Goal: Transaction & Acquisition: Subscribe to service/newsletter

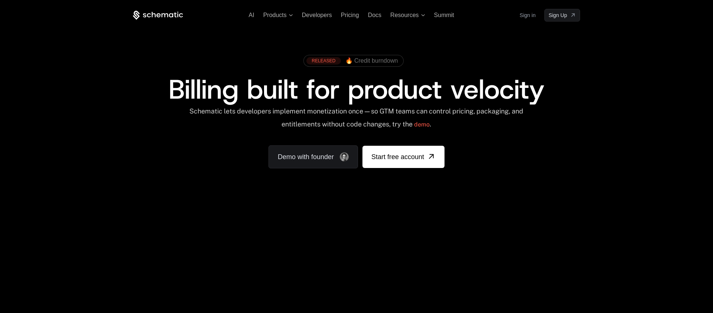
click at [527, 17] on link "Sign in" at bounding box center [527, 15] width 16 height 12
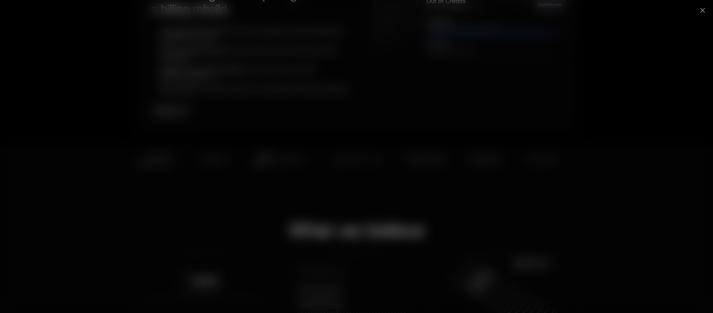
scroll to position [379, 0]
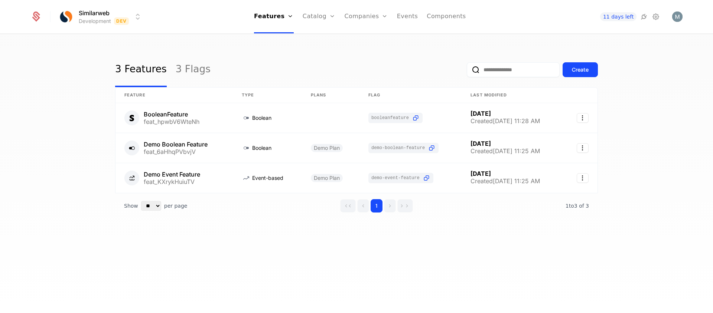
click at [656, 22] on div "11 days left" at bounding box center [629, 17] width 105 height 10
click at [657, 20] on icon at bounding box center [655, 16] width 9 height 9
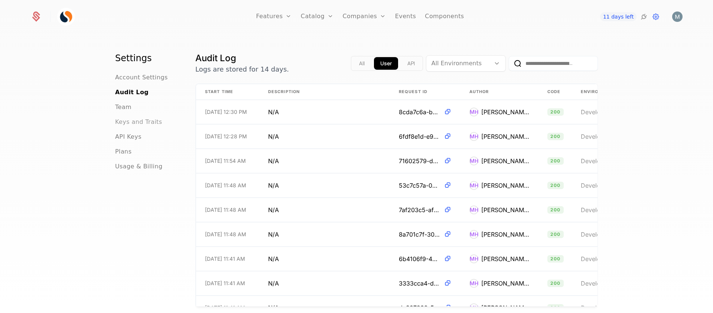
click at [137, 125] on span "Keys and Traits" at bounding box center [138, 122] width 47 height 9
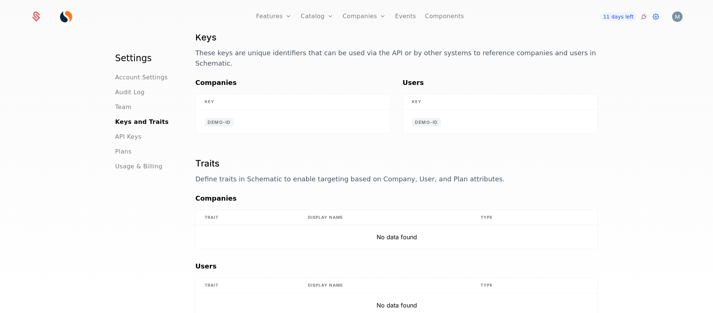
scroll to position [34, 0]
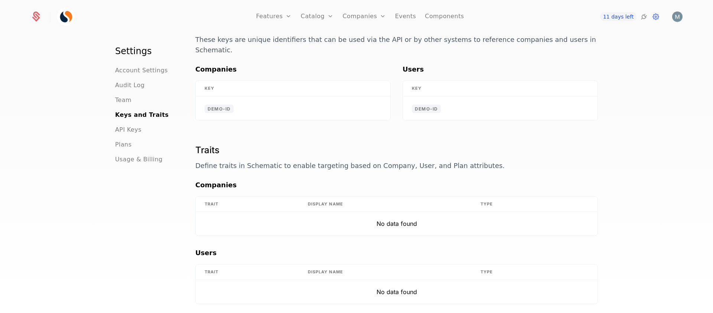
click at [209, 265] on th "Trait" at bounding box center [247, 273] width 103 height 16
click at [325, 265] on th "Display Name" at bounding box center [385, 273] width 173 height 16
click at [287, 285] on td "No data found" at bounding box center [397, 292] width 402 height 24
click at [125, 125] on span "API Keys" at bounding box center [128, 129] width 26 height 9
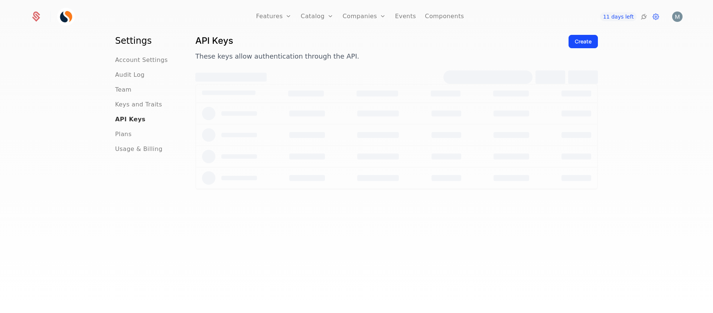
scroll to position [17, 0]
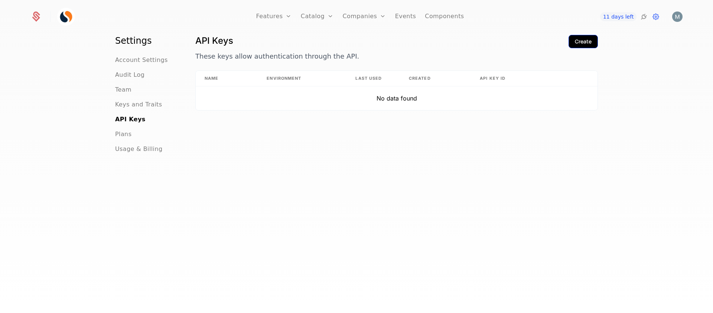
click at [587, 44] on div "Create" at bounding box center [583, 41] width 17 height 7
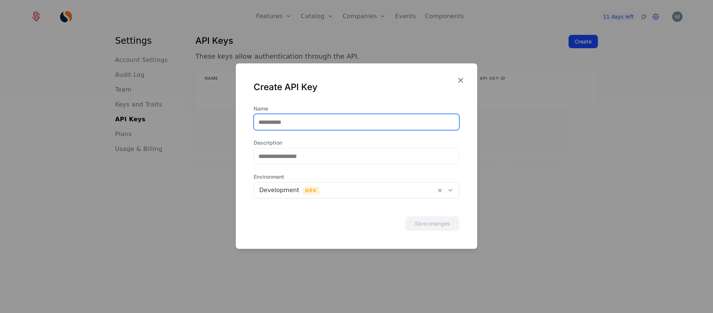
click at [284, 120] on input "Name" at bounding box center [356, 122] width 205 height 16
type input "****"
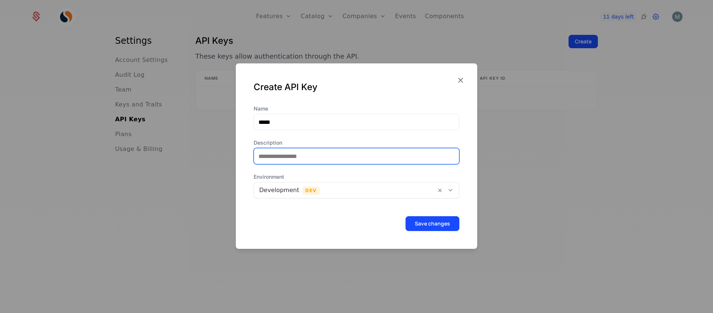
click at [280, 160] on input "Description" at bounding box center [356, 156] width 205 height 16
click at [258, 158] on input "Description" at bounding box center [356, 156] width 205 height 16
type input "****"
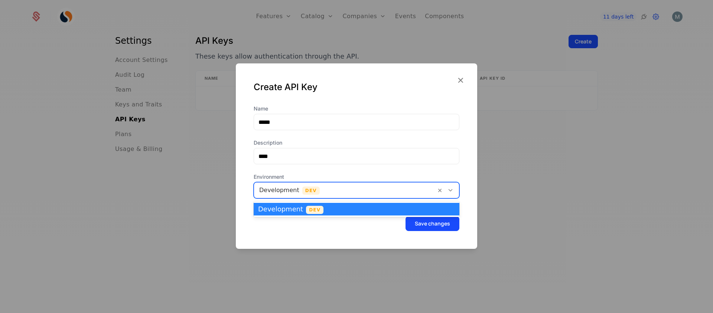
click at [322, 193] on div at bounding box center [345, 190] width 172 height 10
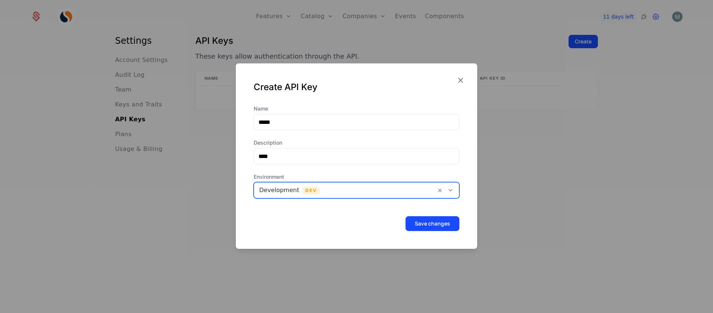
click at [322, 193] on div at bounding box center [345, 190] width 172 height 10
click at [459, 81] on icon "button" at bounding box center [460, 80] width 10 height 10
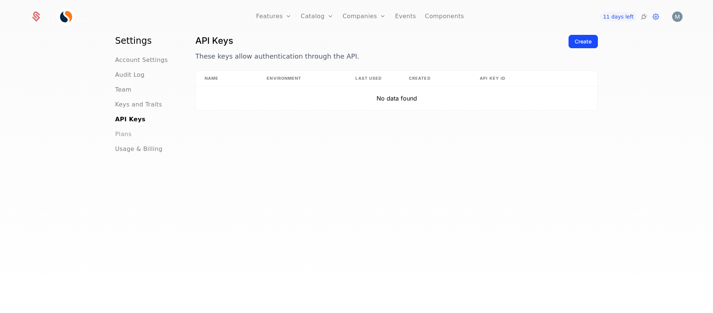
click at [129, 136] on span "Plans" at bounding box center [123, 134] width 16 height 9
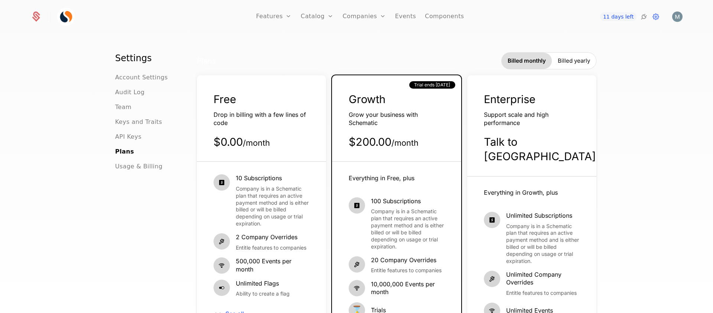
click at [576, 63] on span "Billed yearly" at bounding box center [574, 60] width 32 height 7
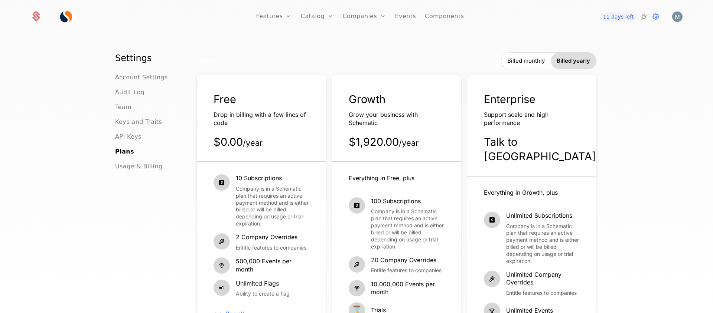
click at [575, 63] on span "Billed yearly" at bounding box center [572, 60] width 33 height 7
click at [526, 61] on span "Billed monthly" at bounding box center [525, 60] width 37 height 7
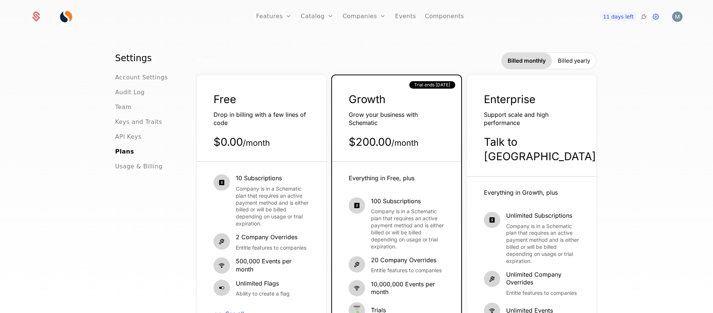
click at [574, 61] on span "Billed yearly" at bounding box center [574, 60] width 32 height 7
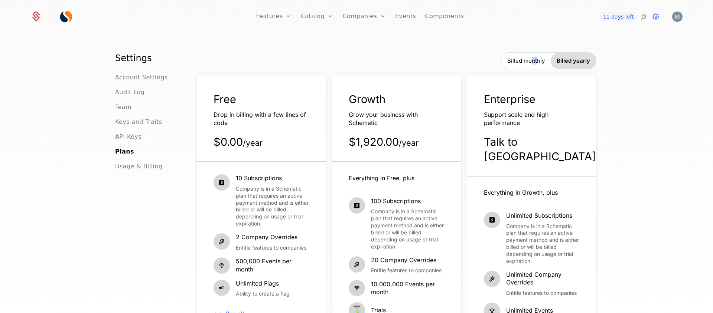
drag, startPoint x: 535, startPoint y: 61, endPoint x: 526, endPoint y: 60, distance: 8.2
click at [531, 61] on span "Billed monthly" at bounding box center [525, 60] width 37 height 7
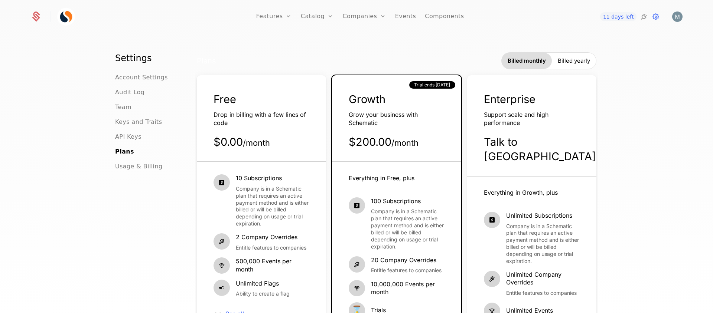
drag, startPoint x: 572, startPoint y: 60, endPoint x: 568, endPoint y: 63, distance: 5.6
click at [572, 60] on span "Billed yearly" at bounding box center [574, 60] width 32 height 7
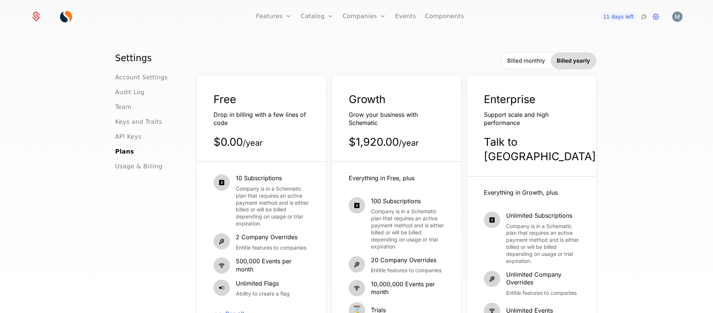
click at [383, 167] on div "Everything in Free, plus 100 Subscriptions Company is in a Schematic plan that …" at bounding box center [396, 289] width 129 height 255
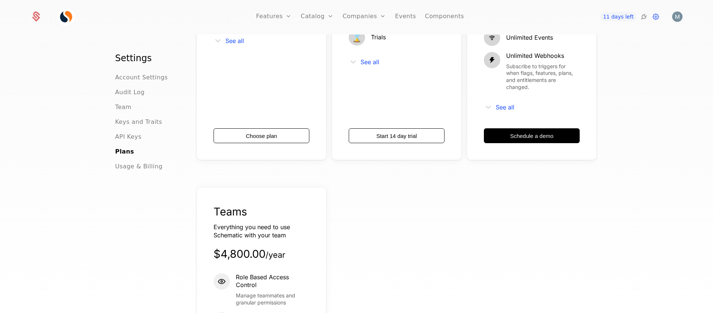
scroll to position [273, 0]
click at [396, 128] on button "Start 14 day trial" at bounding box center [397, 135] width 96 height 15
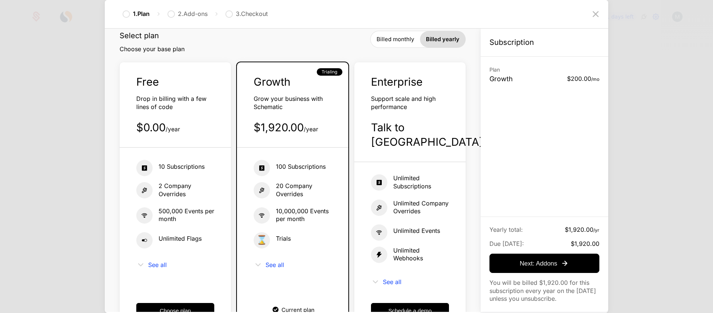
scroll to position [26, 0]
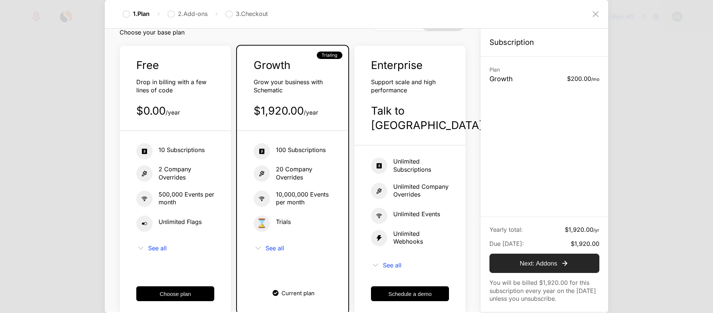
click at [533, 265] on div "Next : Addons" at bounding box center [543, 263] width 49 height 9
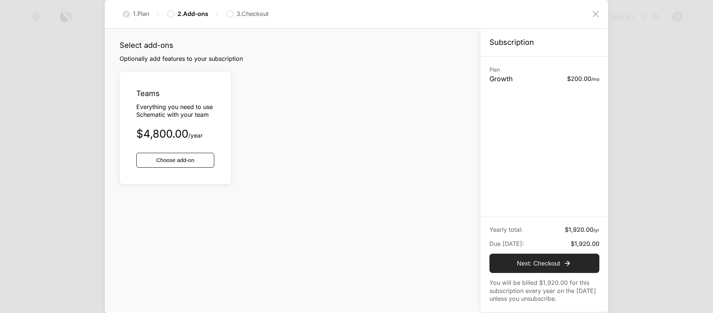
scroll to position [0, 0]
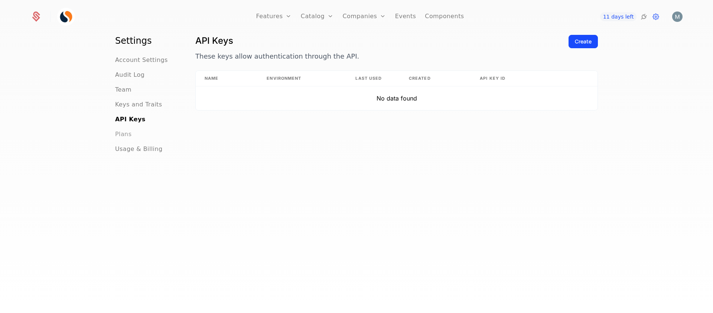
drag, startPoint x: 127, startPoint y: 136, endPoint x: 133, endPoint y: 137, distance: 6.7
click at [127, 136] on span "Plans" at bounding box center [123, 134] width 16 height 9
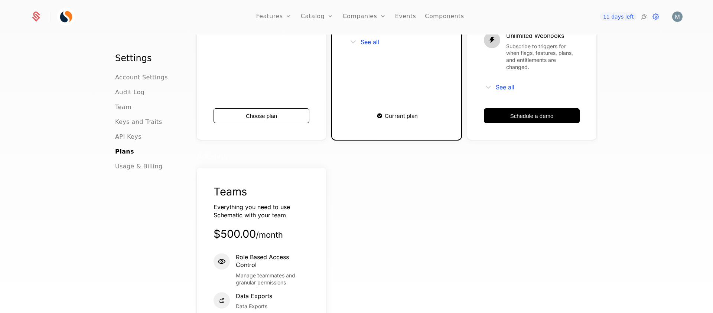
scroll to position [314, 0]
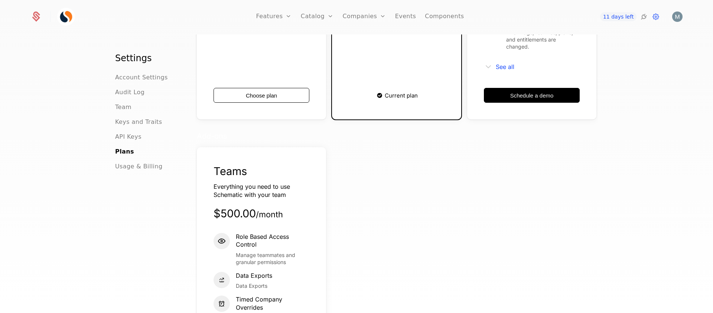
click at [394, 93] on span "Current plan" at bounding box center [401, 96] width 33 height 6
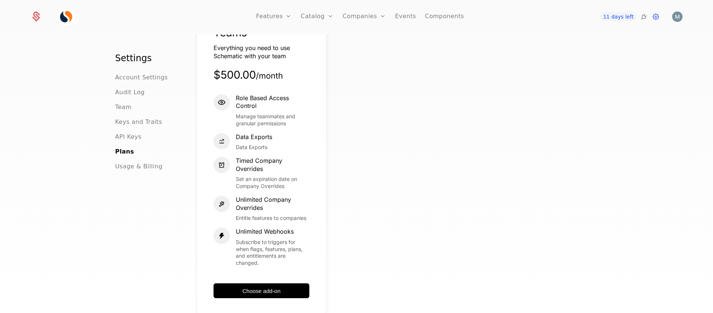
scroll to position [474, 0]
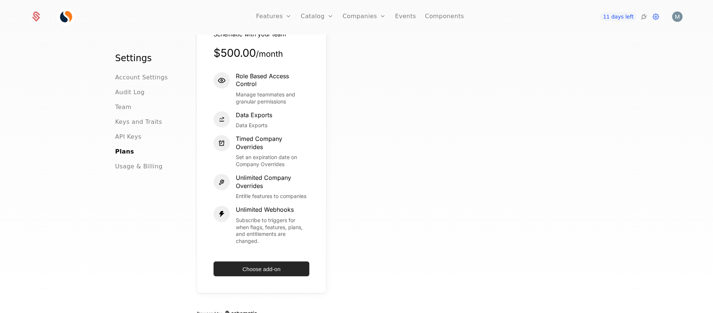
click at [257, 262] on button "Choose add-on" at bounding box center [261, 269] width 96 height 15
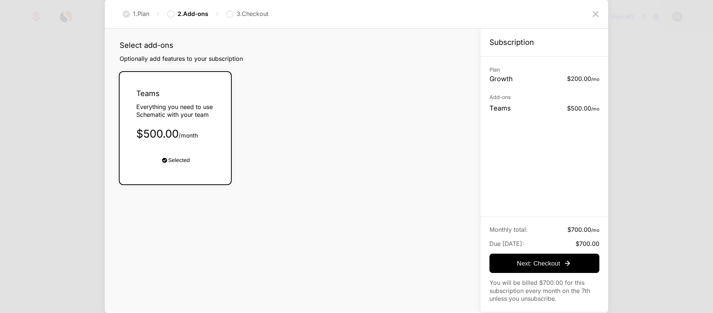
click at [322, 213] on div "Select add-ons Optionally add features to your subscription Teams Everything yo…" at bounding box center [293, 171] width 376 height 284
